Goal: Check status: Check status

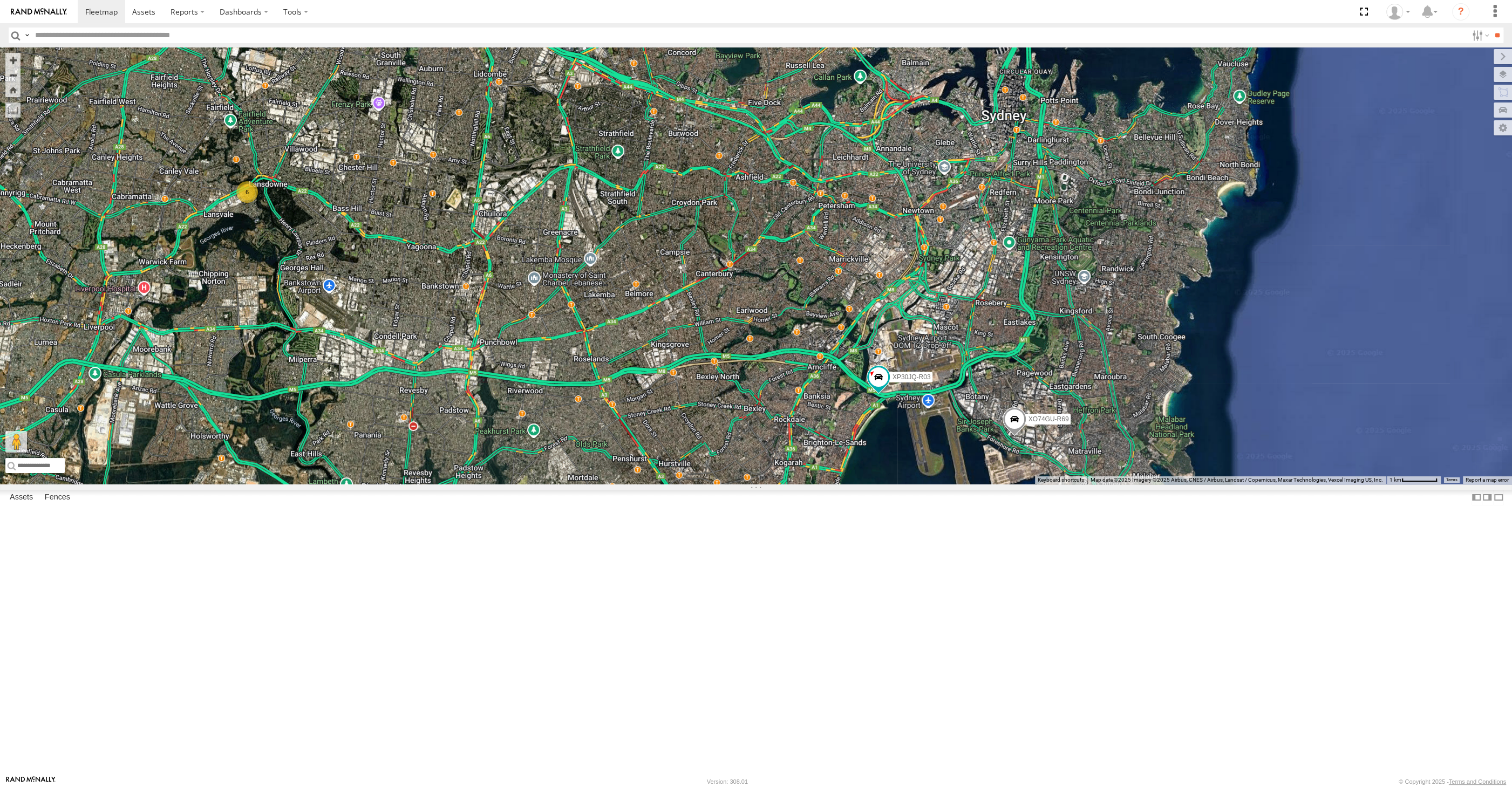
click at [1015, 436] on span at bounding box center [1014, 421] width 23 height 29
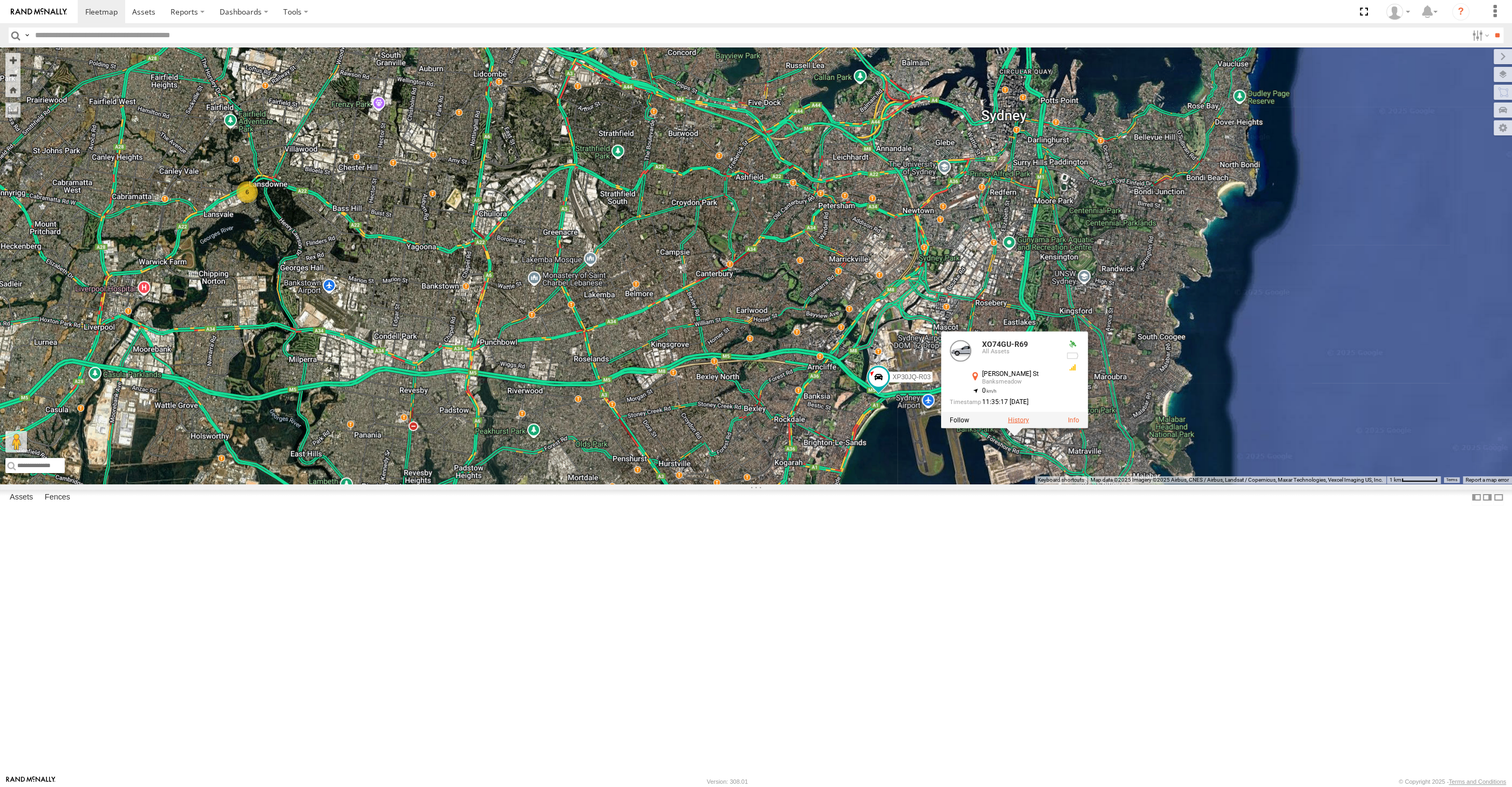
click at [1014, 424] on label at bounding box center [1018, 419] width 21 height 7
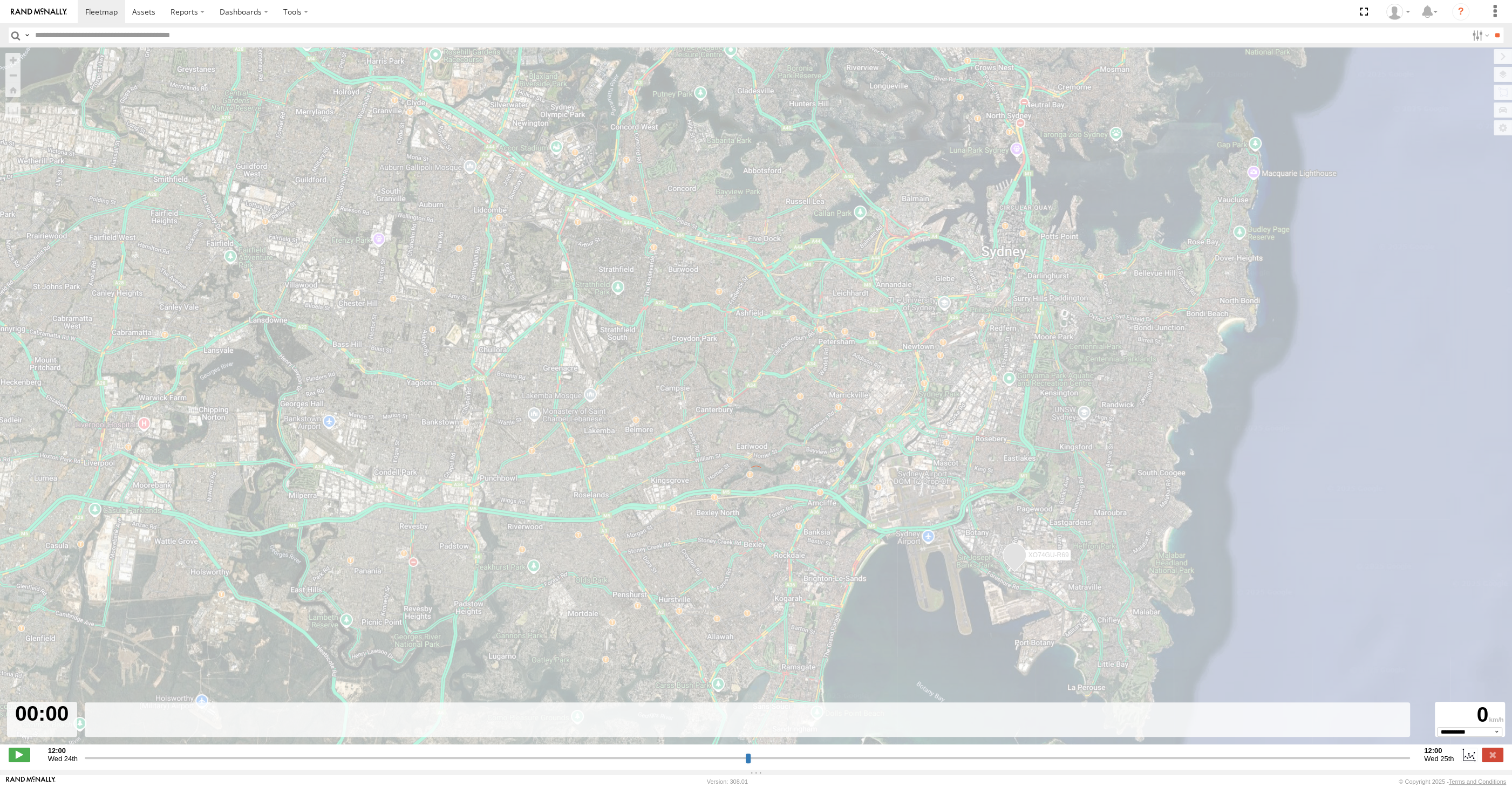
click at [1351, 757] on input "range" at bounding box center [747, 758] width 1325 height 11
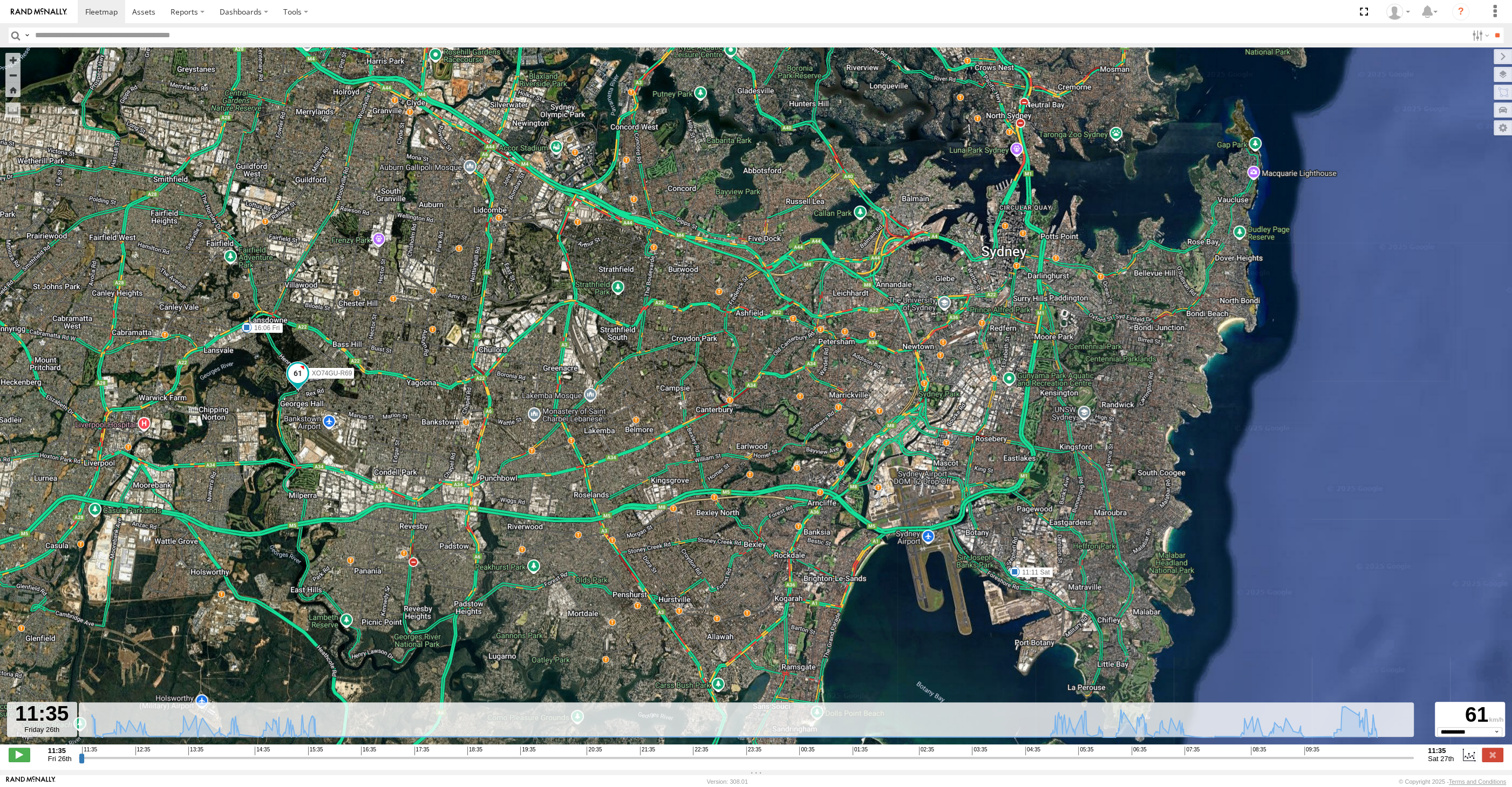
click at [1359, 756] on input "range" at bounding box center [746, 758] width 1335 height 11
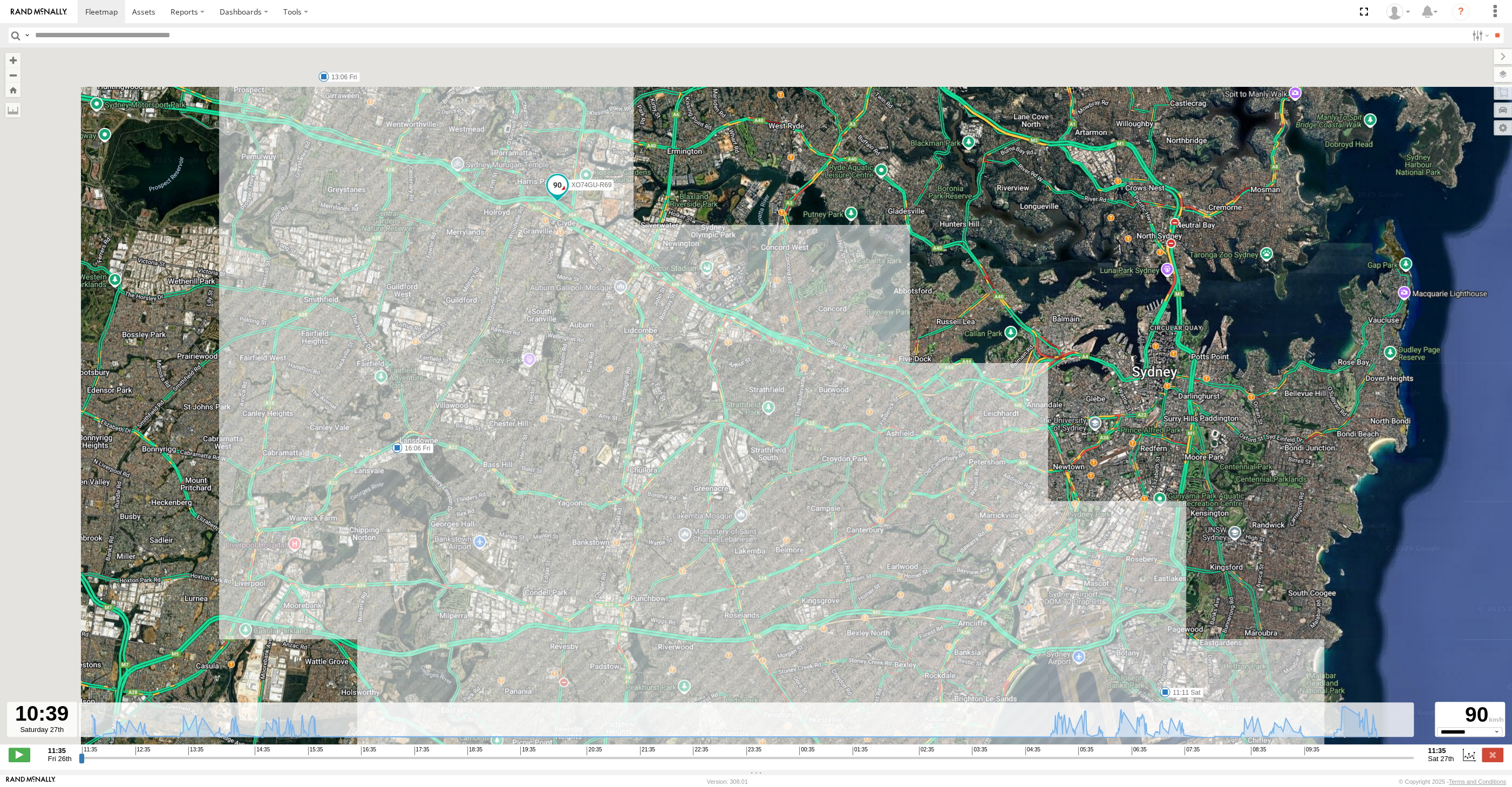
click at [1369, 755] on input "range" at bounding box center [746, 758] width 1335 height 11
click at [1376, 757] on input "range" at bounding box center [746, 758] width 1335 height 11
click at [1380, 758] on input "range" at bounding box center [746, 758] width 1335 height 11
click at [1364, 760] on input "range" at bounding box center [746, 758] width 1335 height 11
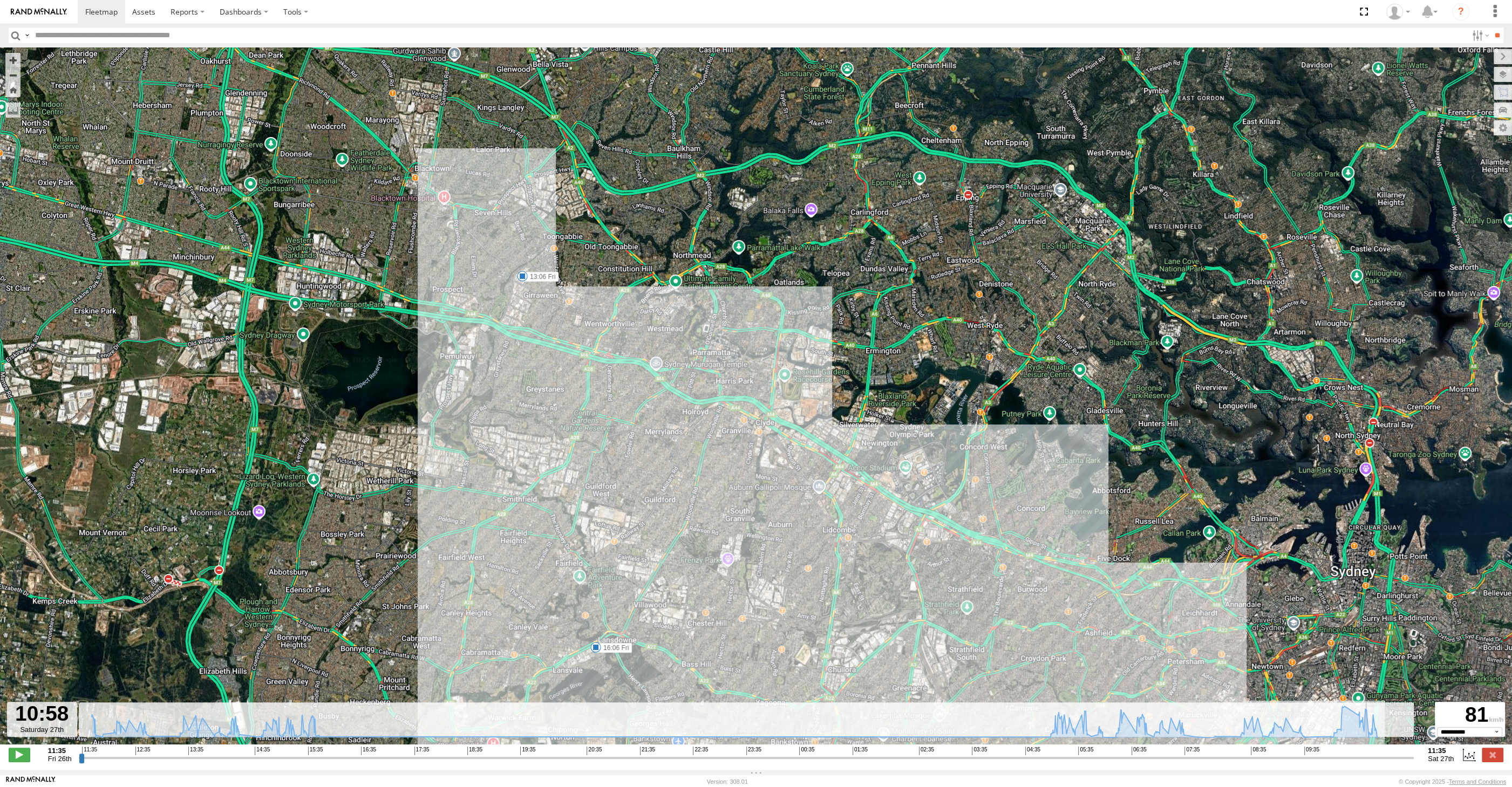
click at [1377, 754] on input "range" at bounding box center [746, 758] width 1335 height 11
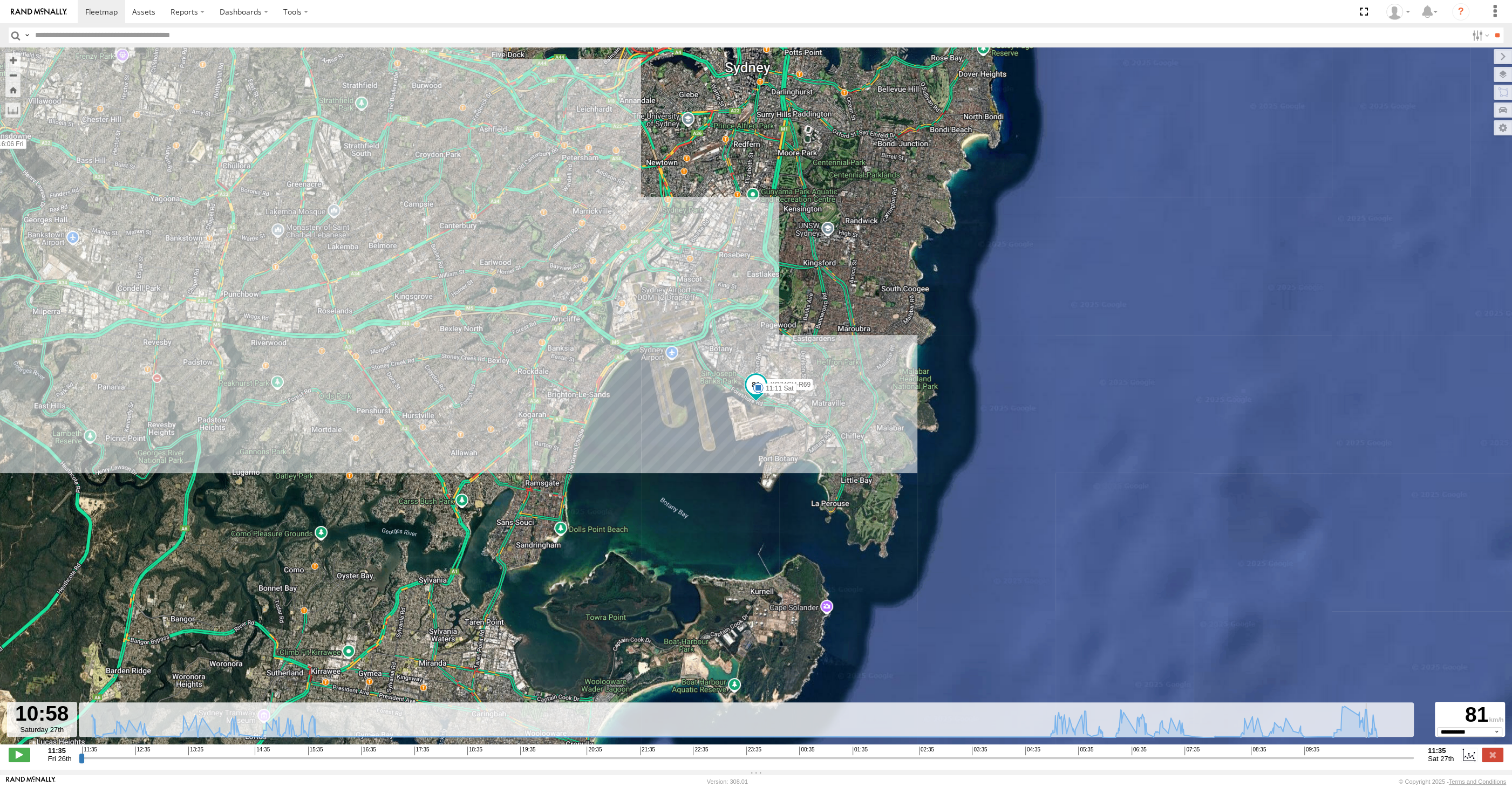
click at [1384, 759] on input "range" at bounding box center [746, 758] width 1335 height 11
click at [1398, 757] on input "range" at bounding box center [746, 758] width 1335 height 11
click at [1396, 760] on input "range" at bounding box center [746, 758] width 1335 height 11
click at [1393, 759] on input "range" at bounding box center [746, 758] width 1335 height 11
click at [1389, 759] on input "range" at bounding box center [746, 758] width 1335 height 11
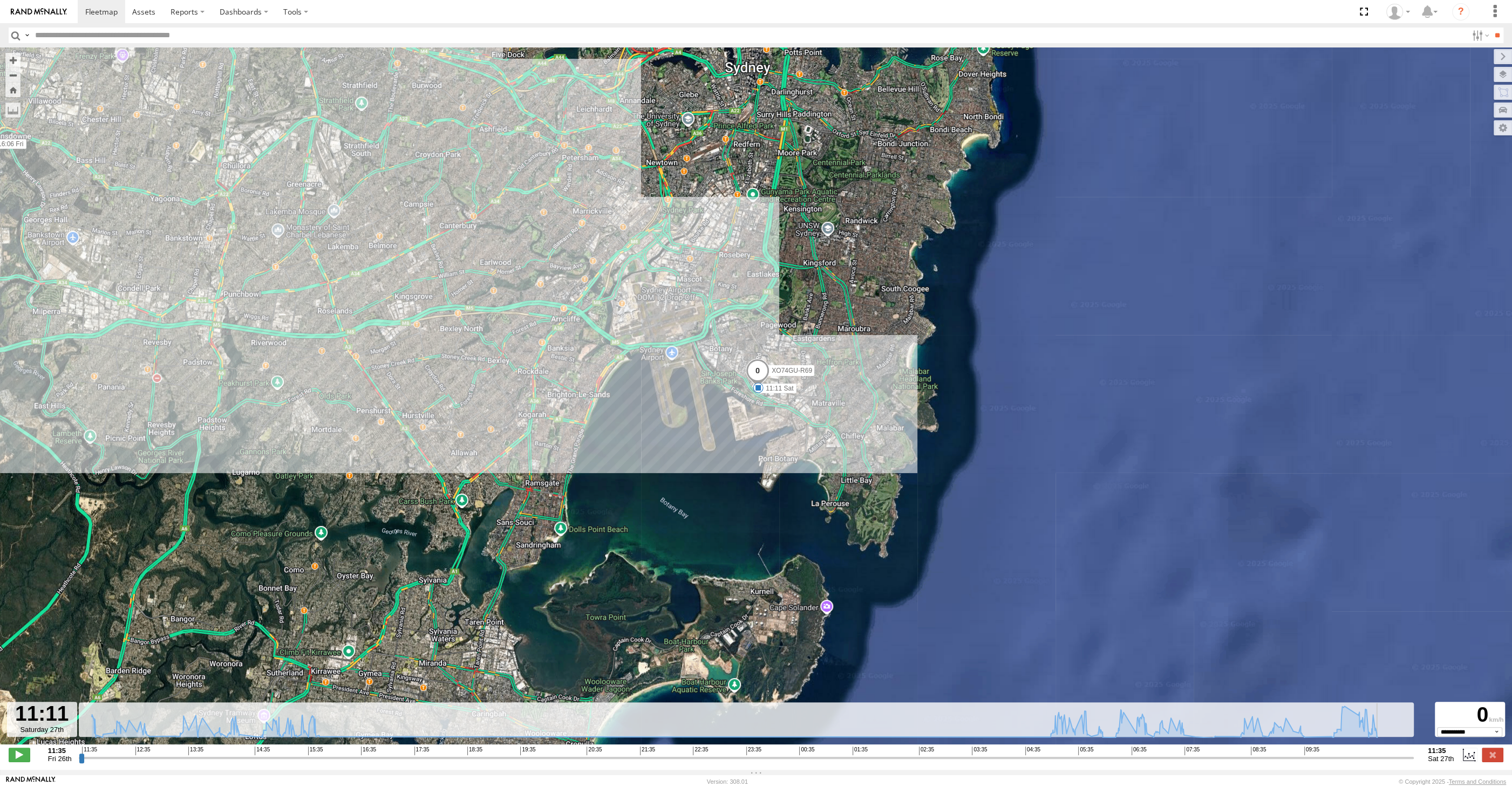
click at [1389, 759] on input "range" at bounding box center [746, 758] width 1335 height 11
type input "**********"
click at [1386, 759] on input "range" at bounding box center [746, 758] width 1335 height 11
click at [1487, 755] on label at bounding box center [1492, 755] width 22 height 14
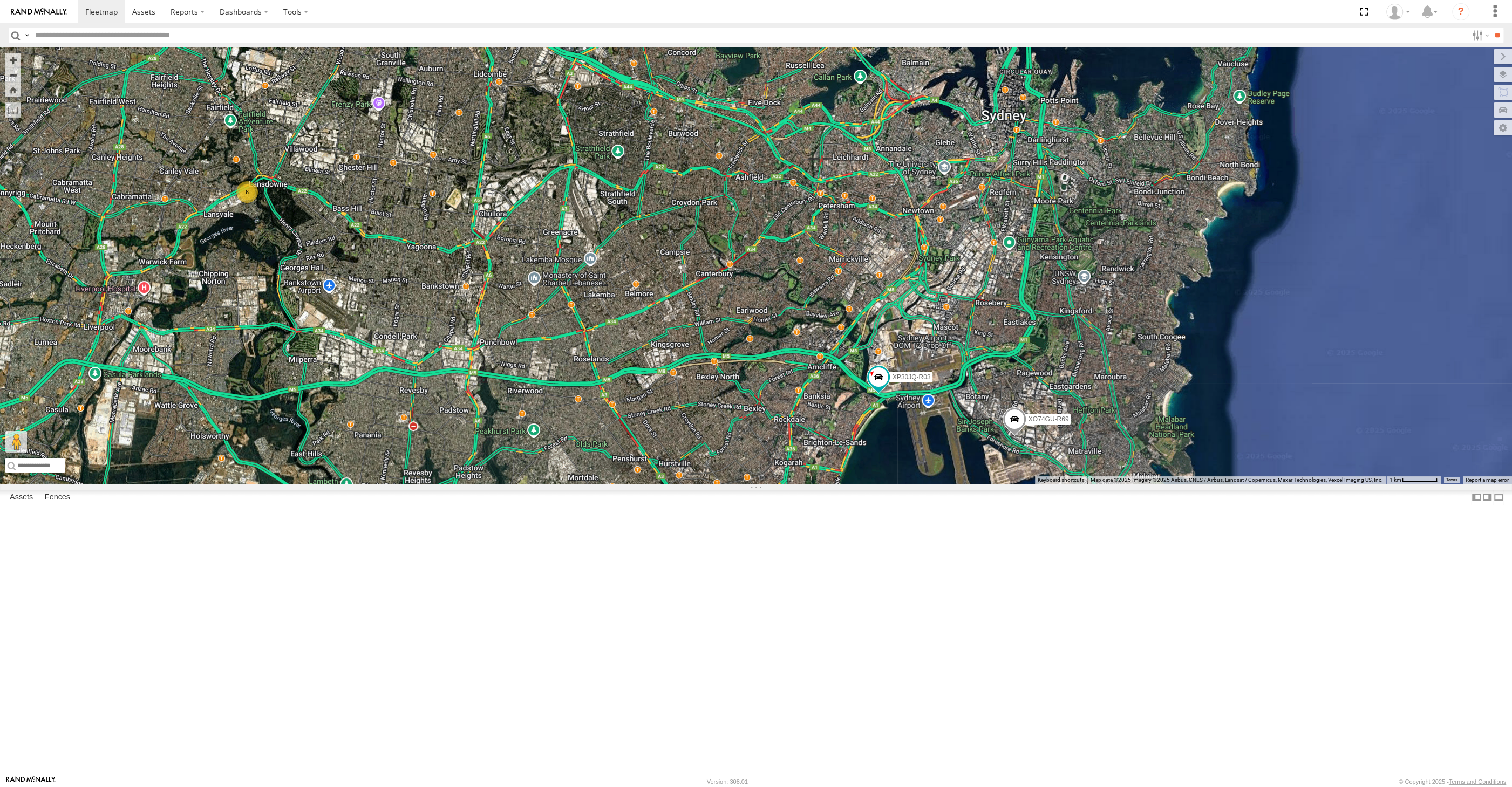
click at [972, 484] on div "XP30JQ-R03 XO74GU-R69 6" at bounding box center [756, 266] width 1512 height 437
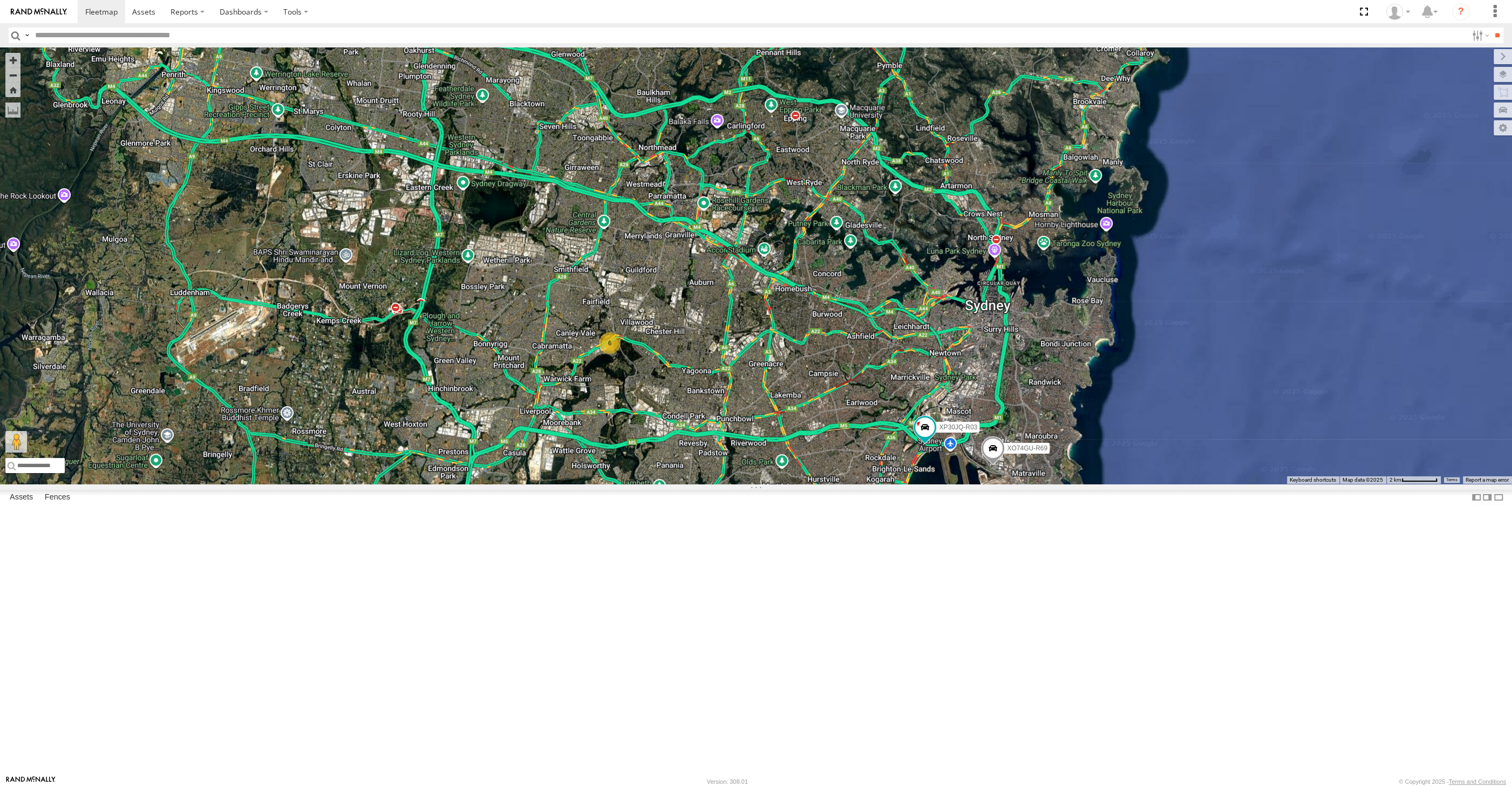
drag, startPoint x: 925, startPoint y: 705, endPoint x: 930, endPoint y: 683, distance: 22.6
click at [930, 484] on div "XP30JQ-R03 6 XO74GU-R69" at bounding box center [756, 266] width 1512 height 437
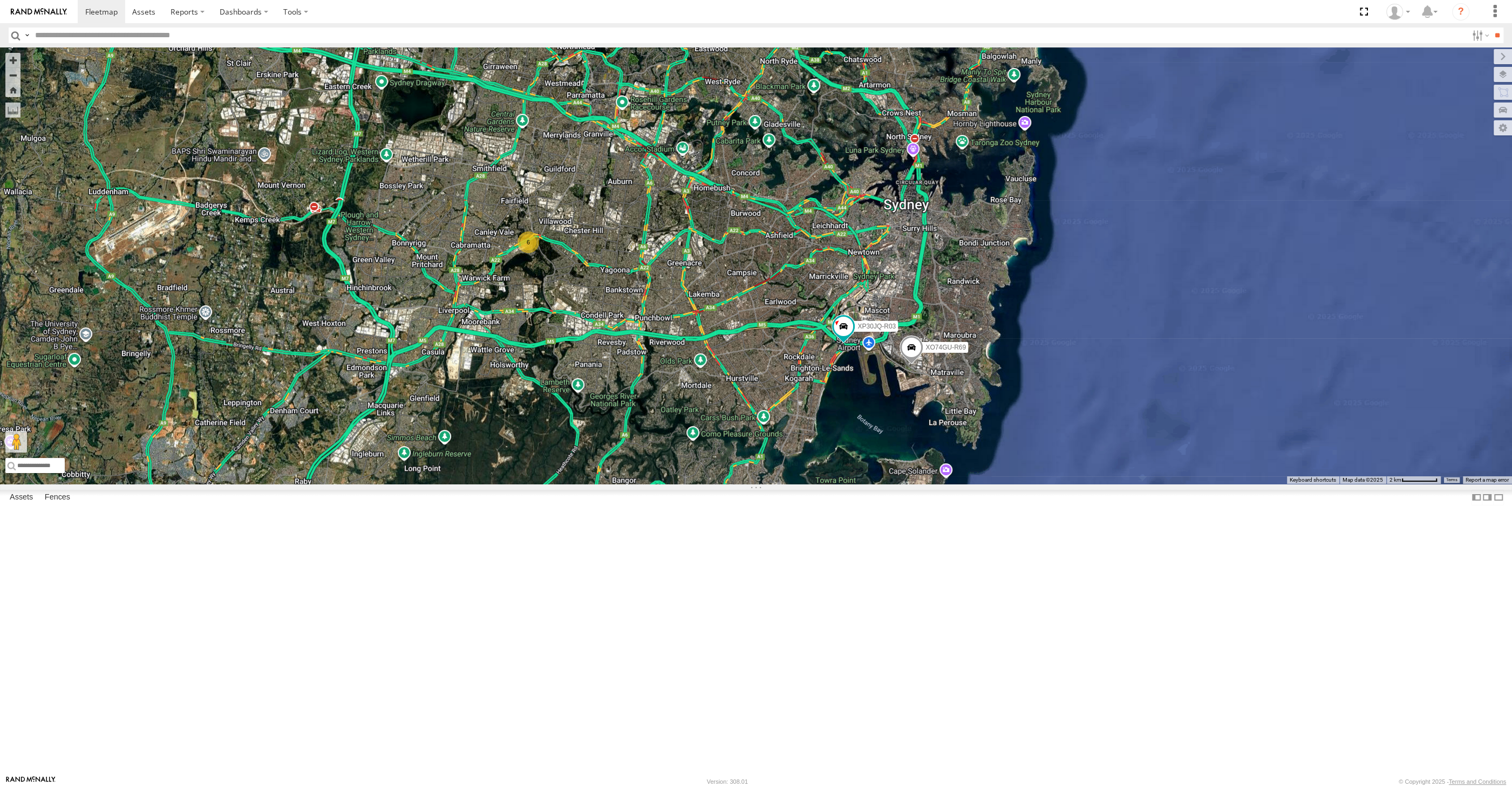
drag, startPoint x: 841, startPoint y: 591, endPoint x: 763, endPoint y: 536, distance: 95.4
click at [763, 484] on div "XP30JQ-R03 6 XO74GU-R69" at bounding box center [756, 266] width 1512 height 437
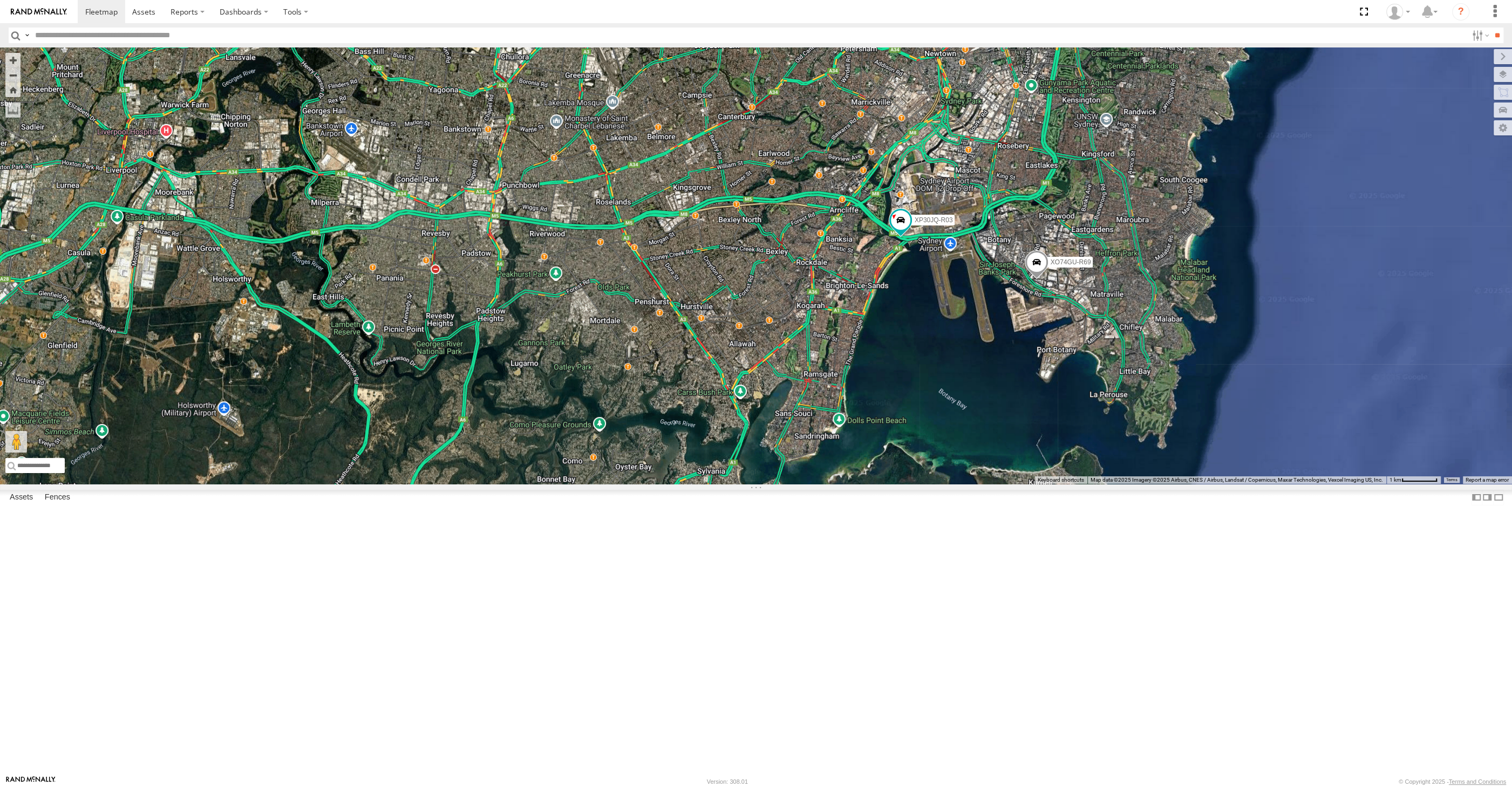
click at [792, 484] on div "XP30JQ-R03 XO74GU-R69 6" at bounding box center [756, 266] width 1512 height 437
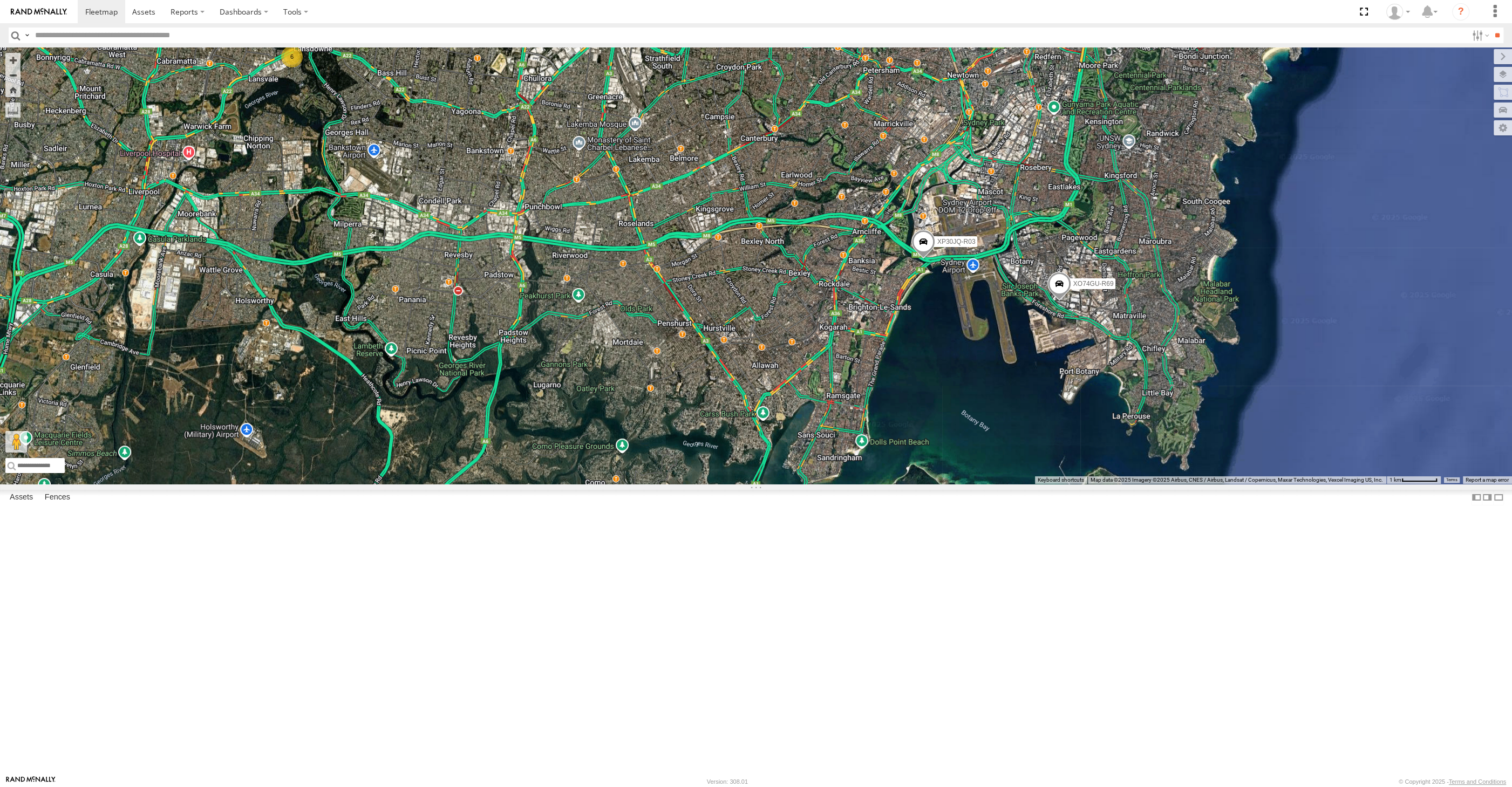
drag, startPoint x: 780, startPoint y: 594, endPoint x: 807, endPoint y: 631, distance: 45.8
click at [807, 484] on div "XP30JQ-R03 6 XO74GU-R69" at bounding box center [756, 266] width 1512 height 437
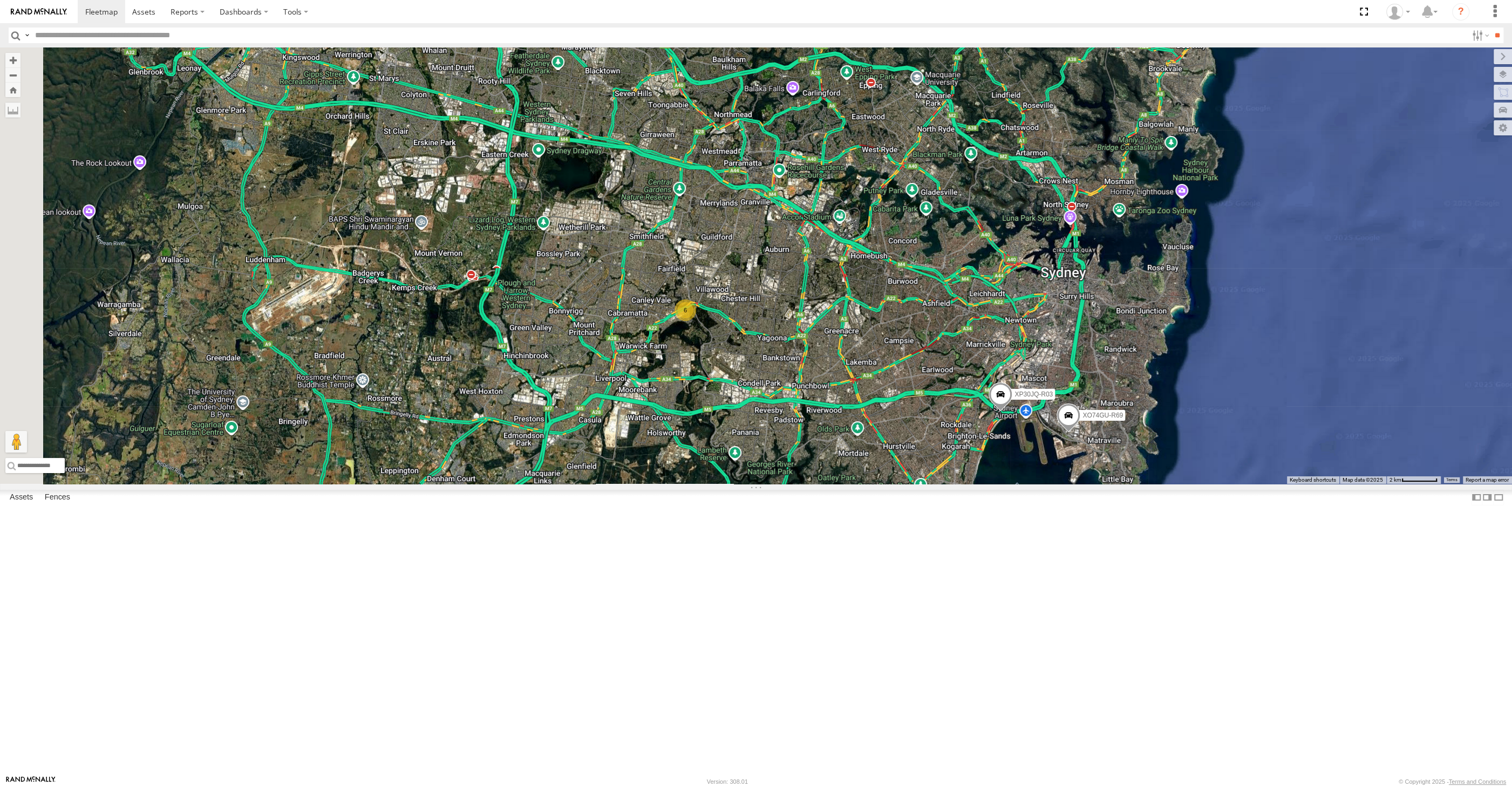
drag, startPoint x: 991, startPoint y: 660, endPoint x: 1033, endPoint y: 652, distance: 42.8
click at [1033, 484] on div "XP30JQ-R03 XO74GU-R69 6" at bounding box center [756, 266] width 1512 height 437
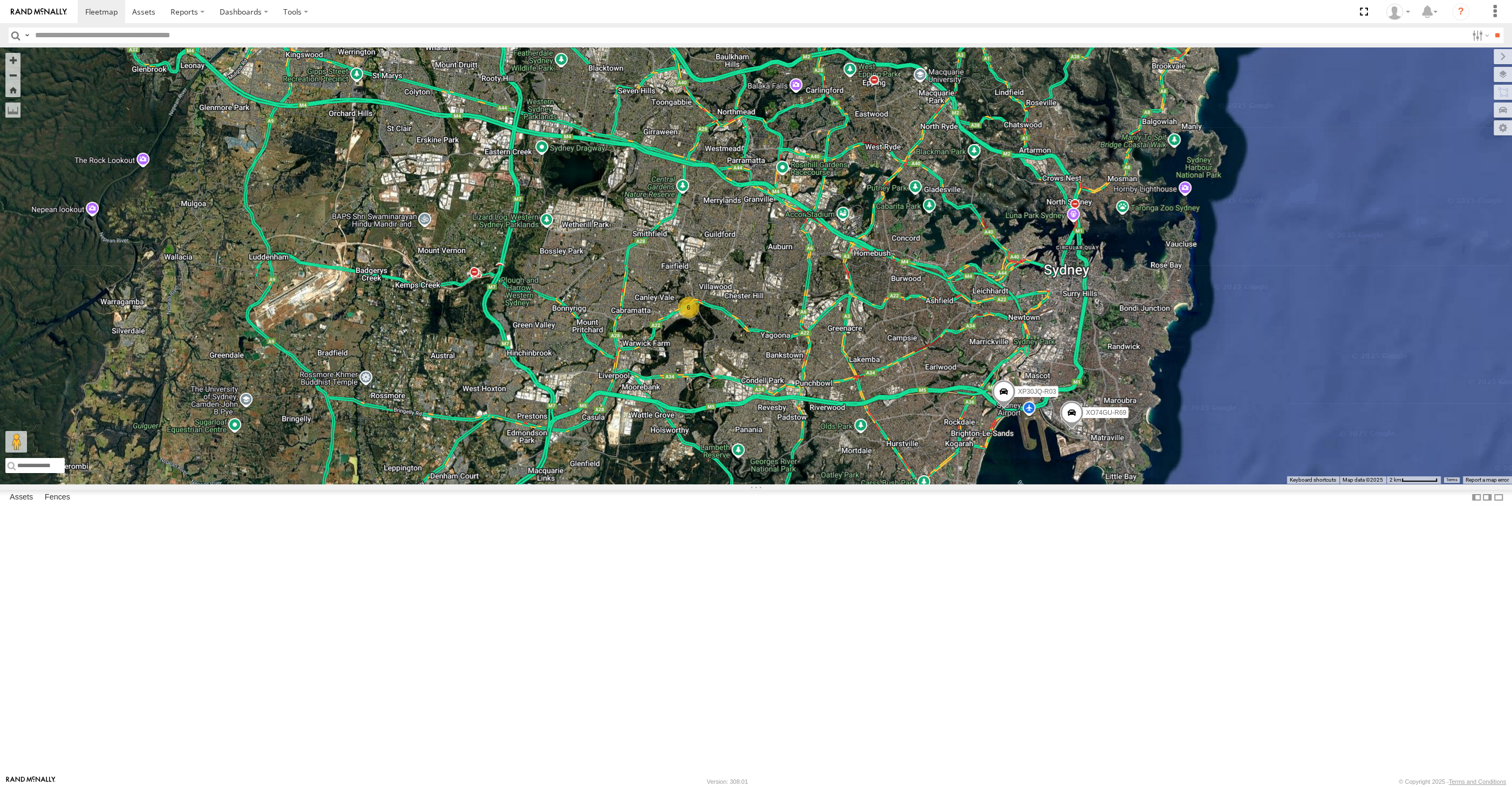
click at [544, 484] on div "XP30JQ-R03 XO74GU-R69 6" at bounding box center [756, 266] width 1512 height 437
click at [787, 484] on div "XP30JQ-R03 XO74GU-R69 6" at bounding box center [756, 266] width 1512 height 437
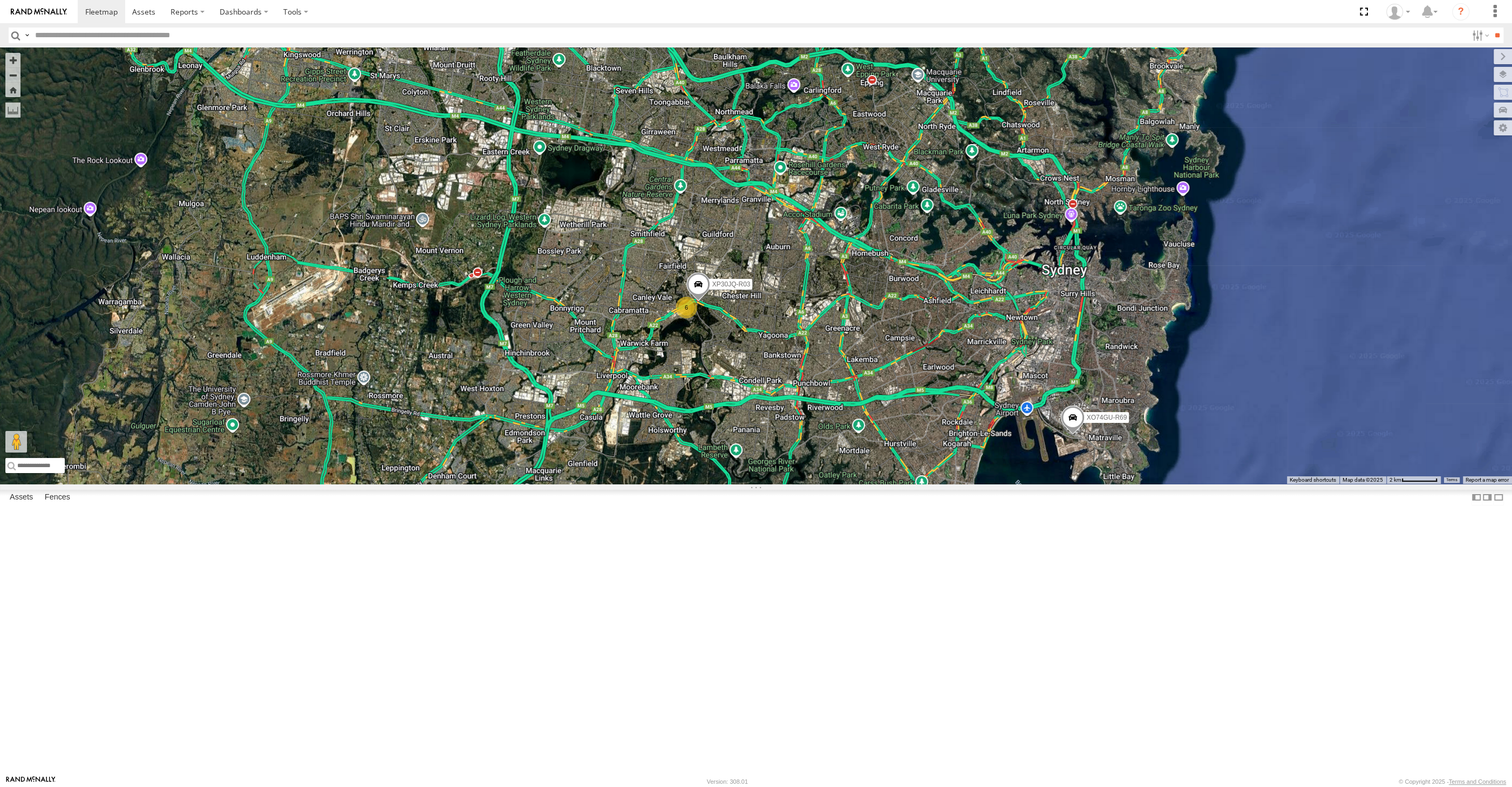
click at [609, 484] on div "XP30JQ-R03 XO74GU-R69 6" at bounding box center [756, 266] width 1512 height 437
